Goal: Task Accomplishment & Management: Manage account settings

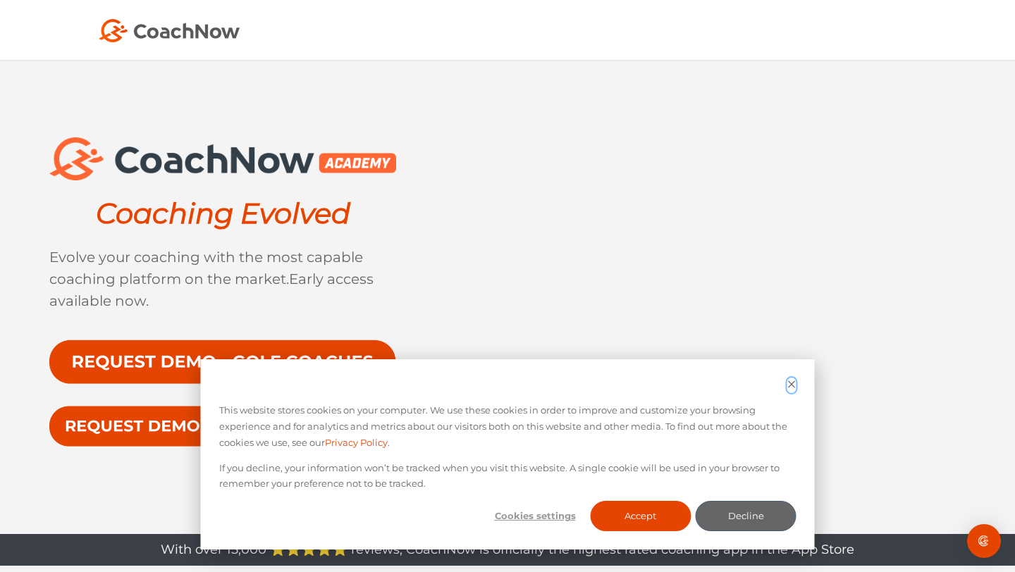
click at [791, 385] on icon "Dismiss cookie banner" at bounding box center [791, 384] width 9 height 9
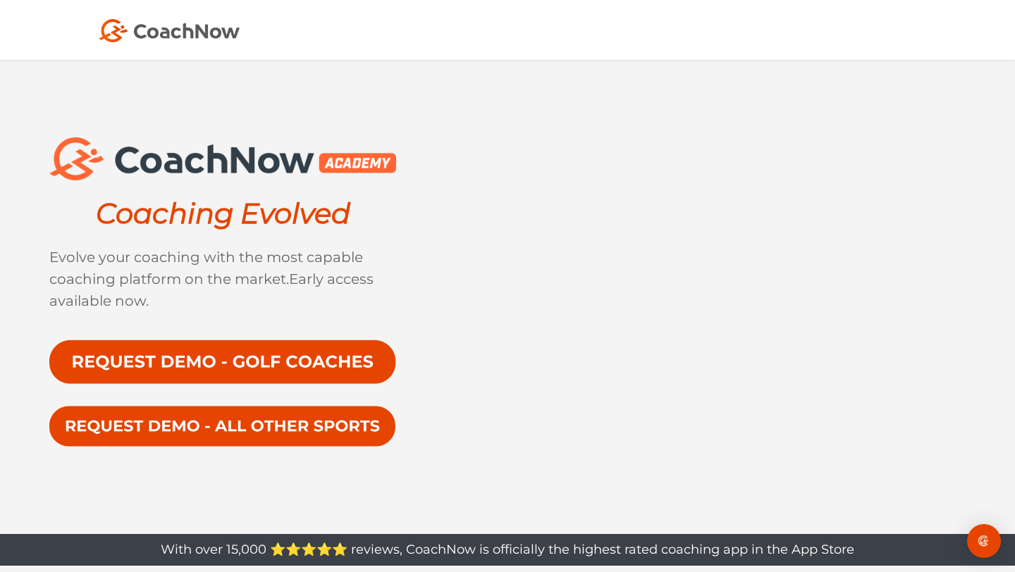
click at [192, 25] on img at bounding box center [169, 30] width 141 height 23
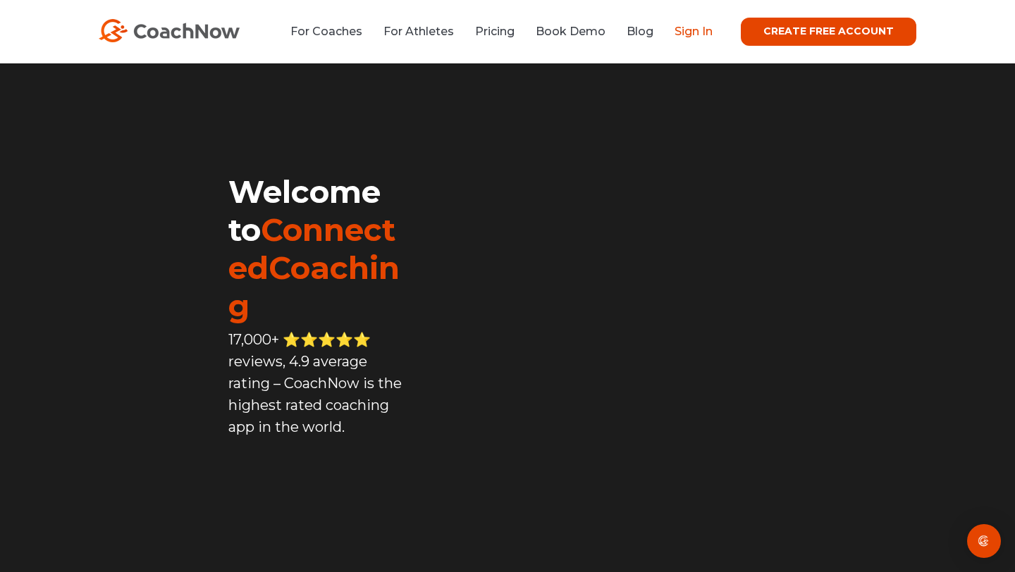
click at [712, 32] on link "Sign In" at bounding box center [693, 31] width 38 height 13
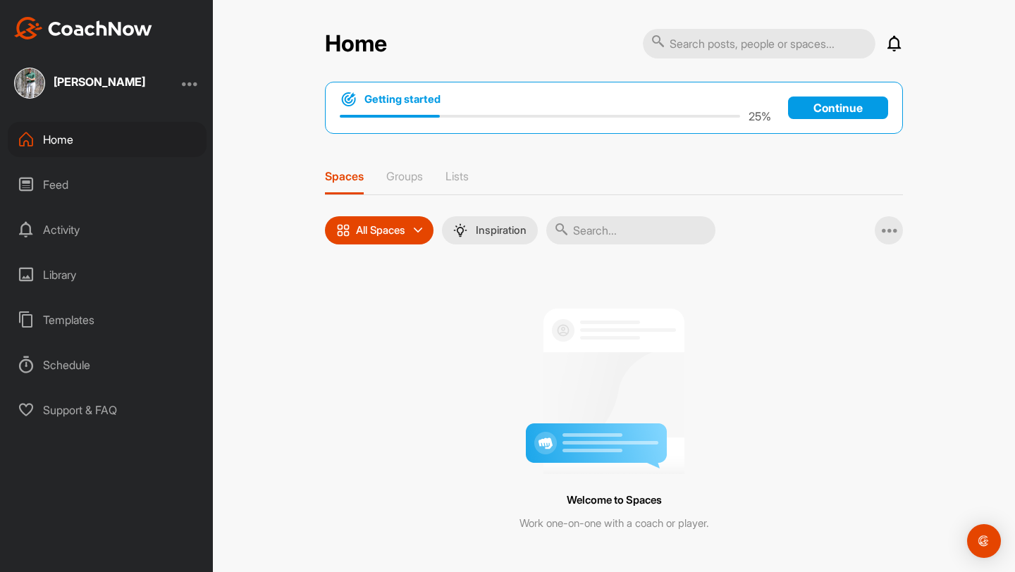
click at [196, 81] on div at bounding box center [190, 83] width 17 height 17
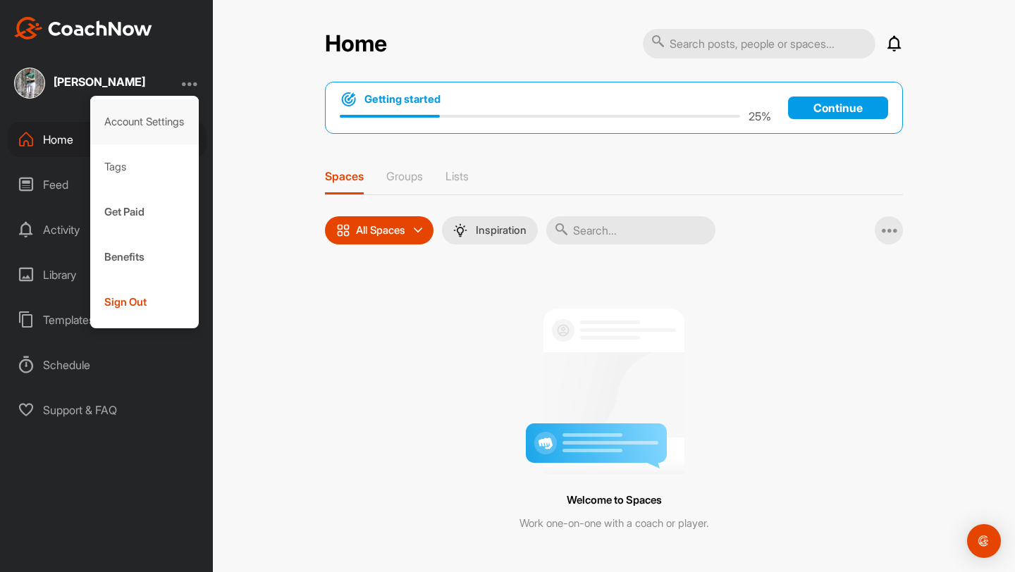
click at [168, 123] on div "Account Settings" at bounding box center [144, 121] width 109 height 45
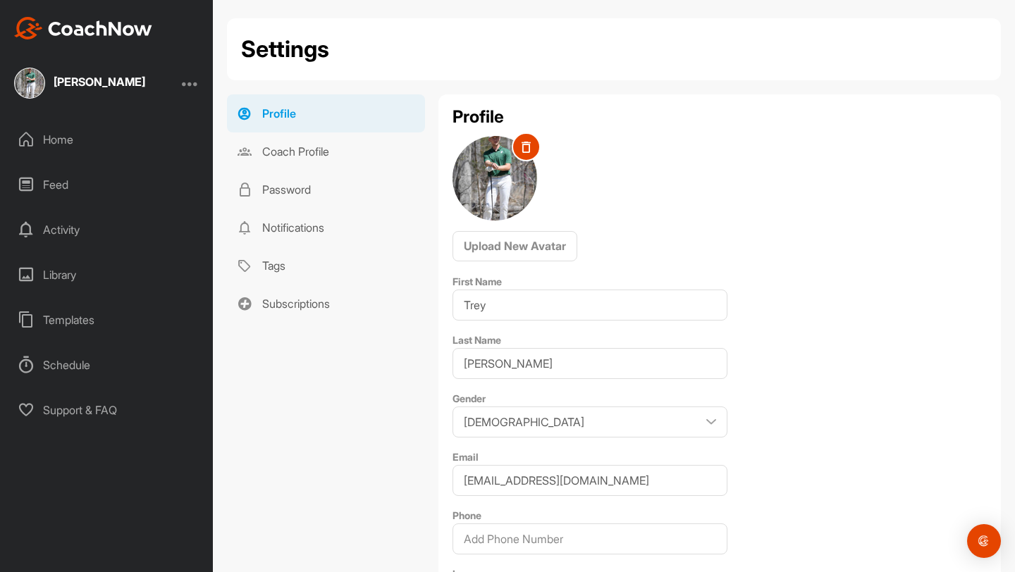
scroll to position [99, 0]
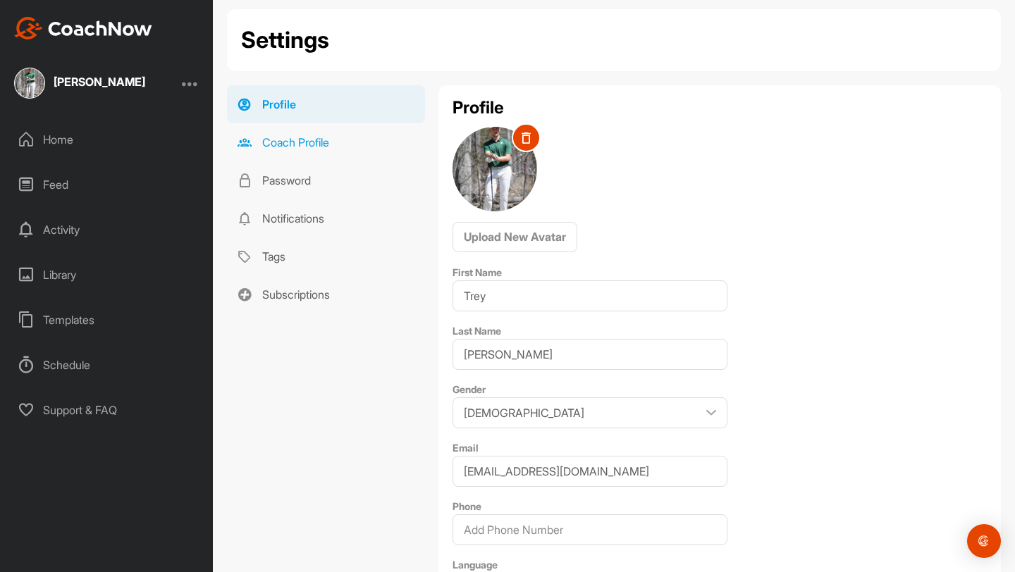
click at [366, 139] on link "Coach Profile" at bounding box center [326, 142] width 198 height 38
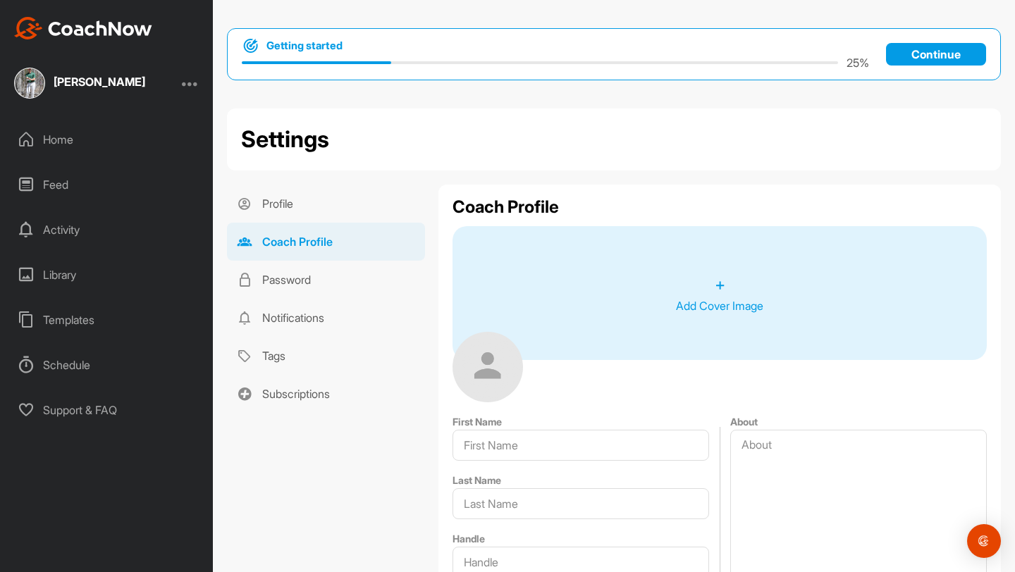
type input "Trey"
type input "[PERSON_NAME]"
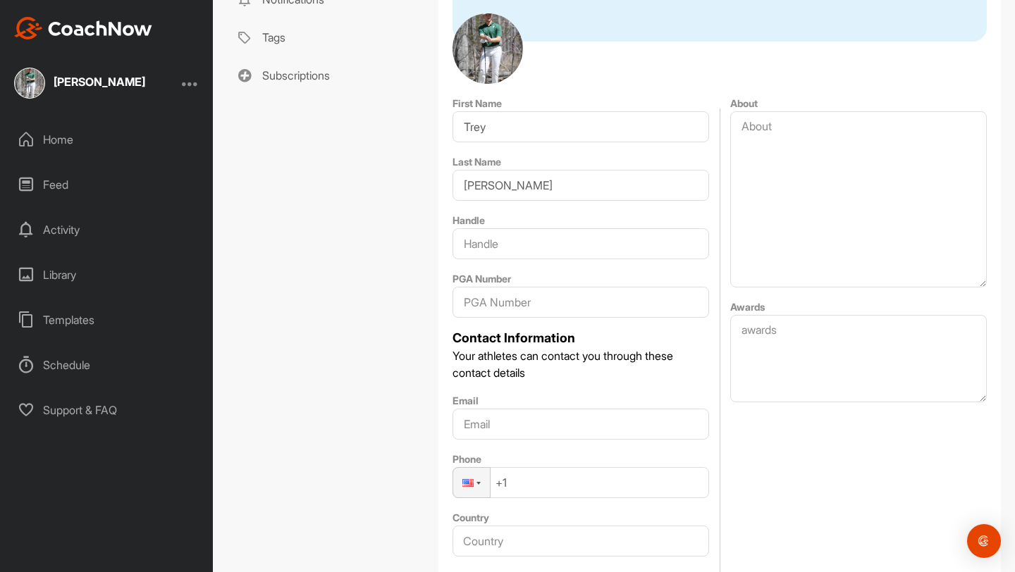
scroll to position [149, 0]
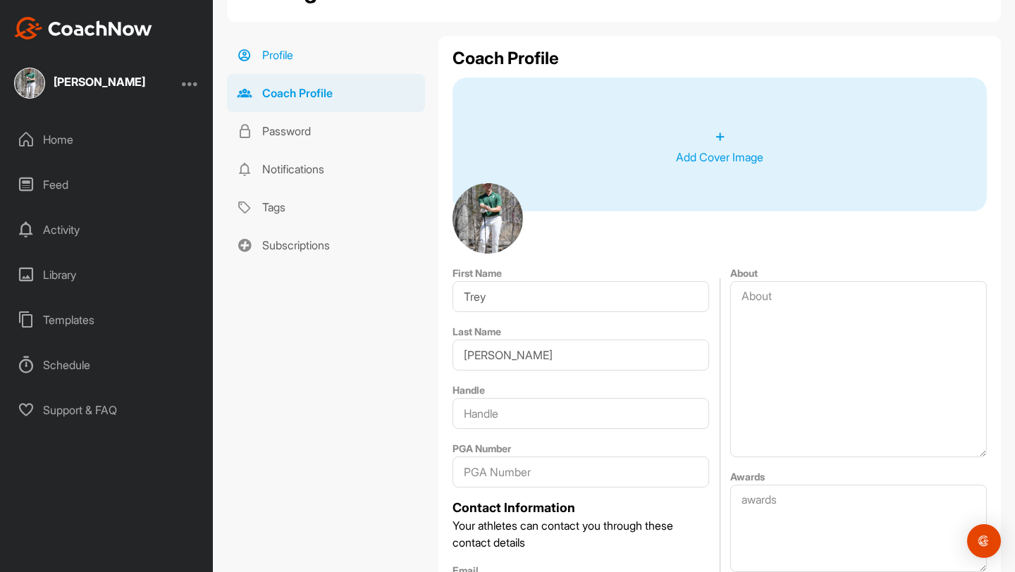
click at [314, 54] on link "Profile" at bounding box center [326, 55] width 198 height 38
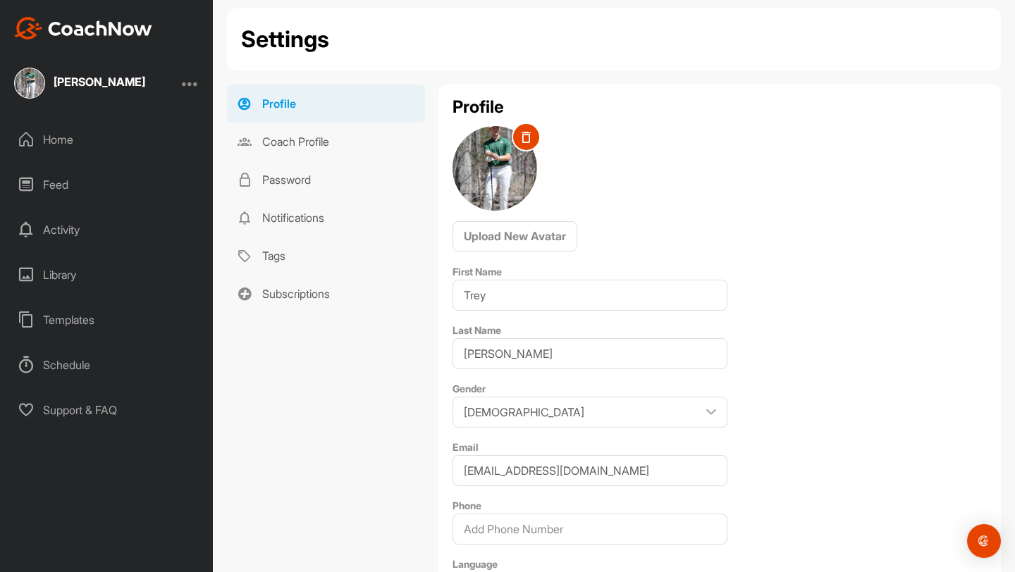
scroll to position [314, 0]
